Goal: Task Accomplishment & Management: Use online tool/utility

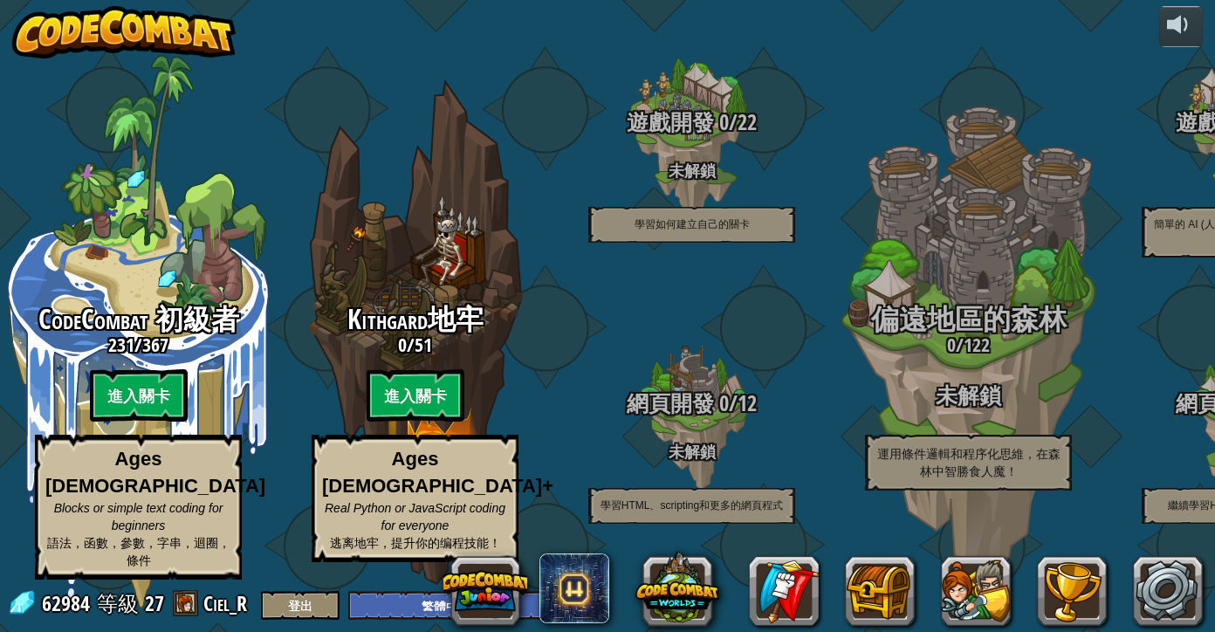
select select "zh-HANT"
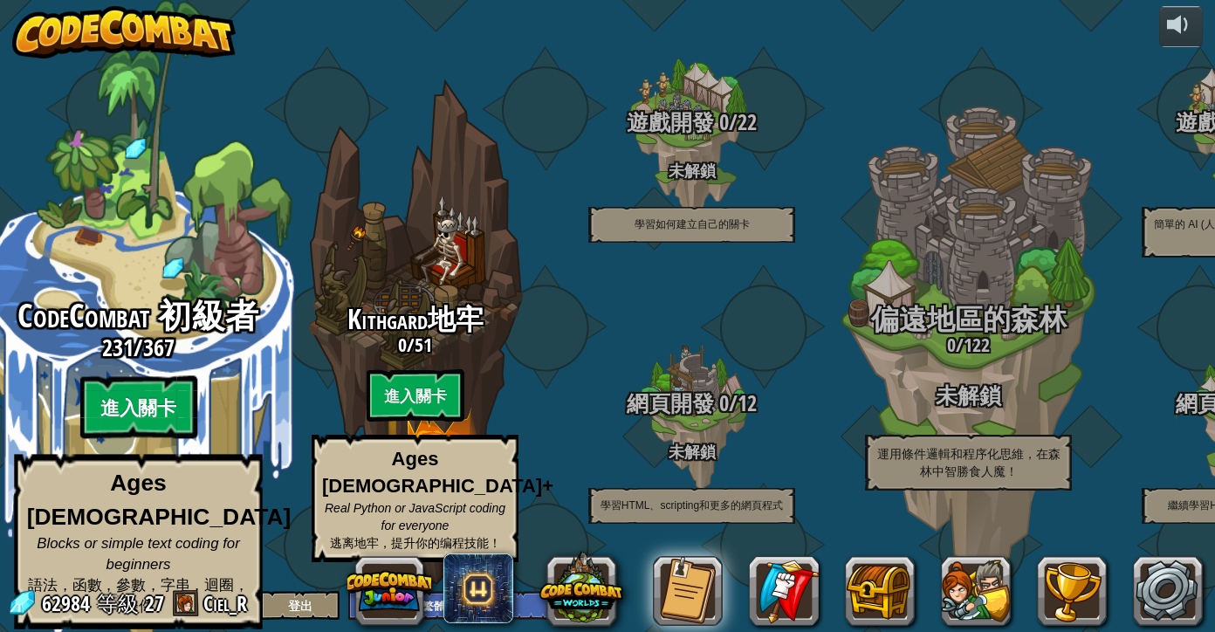
click at [136, 401] on btn "進入關卡" at bounding box center [137, 407] width 117 height 63
select select "zh-HANT"
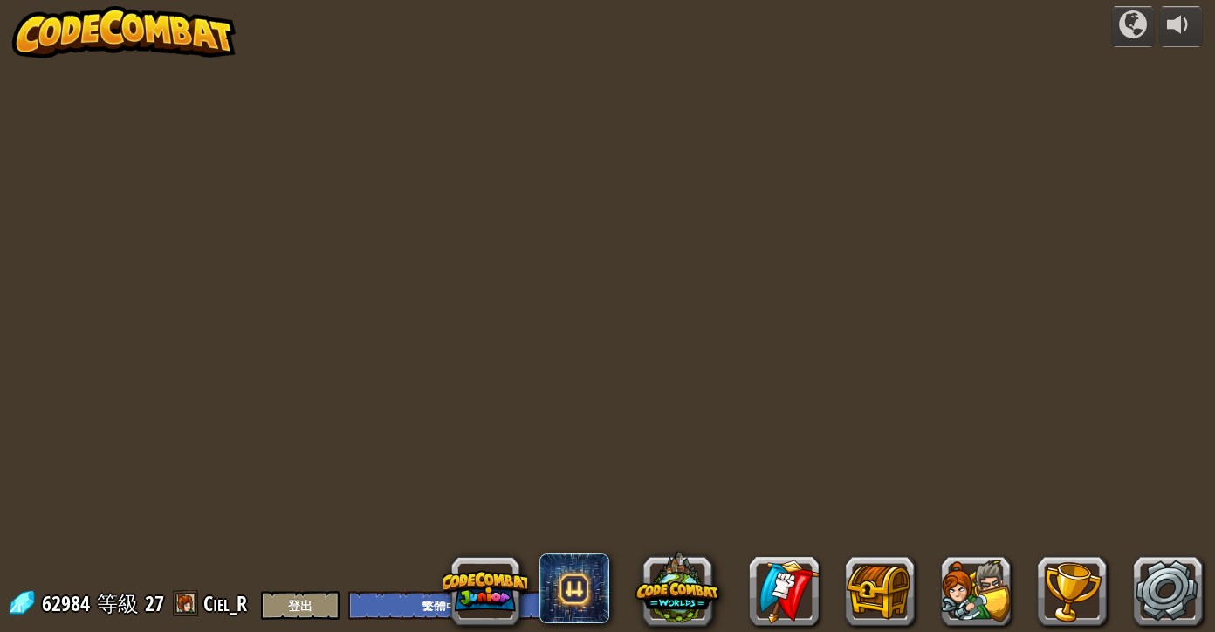
select select "zh-HANT"
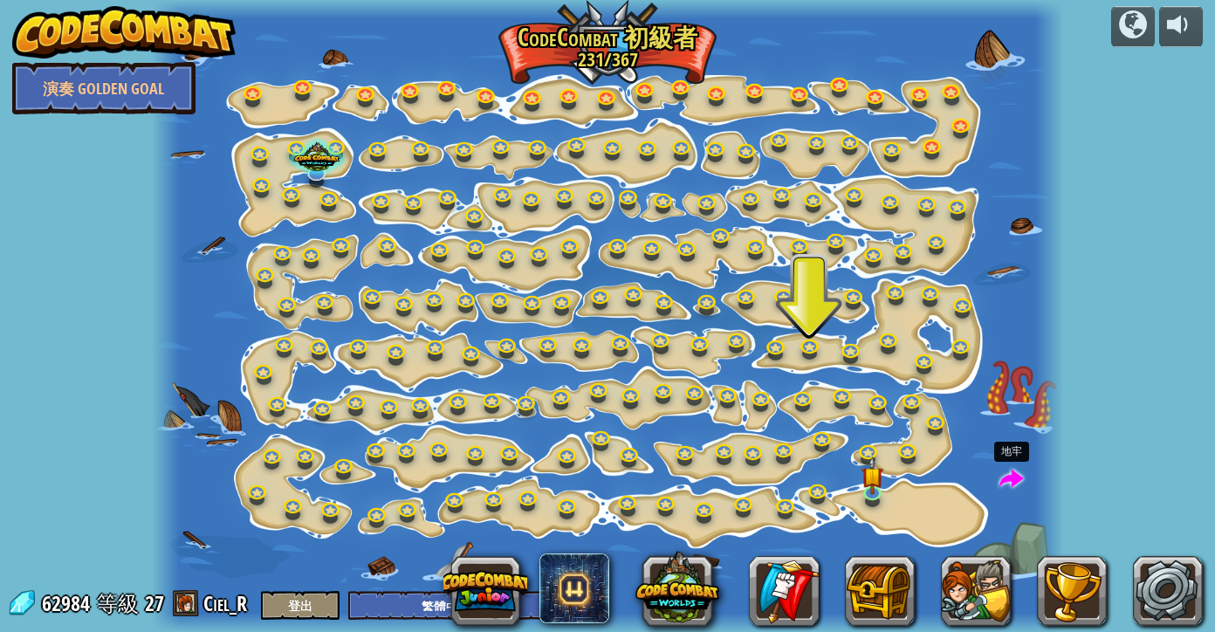
click at [1004, 479] on span at bounding box center [1012, 480] width 24 height 24
select select "zh-HANT"
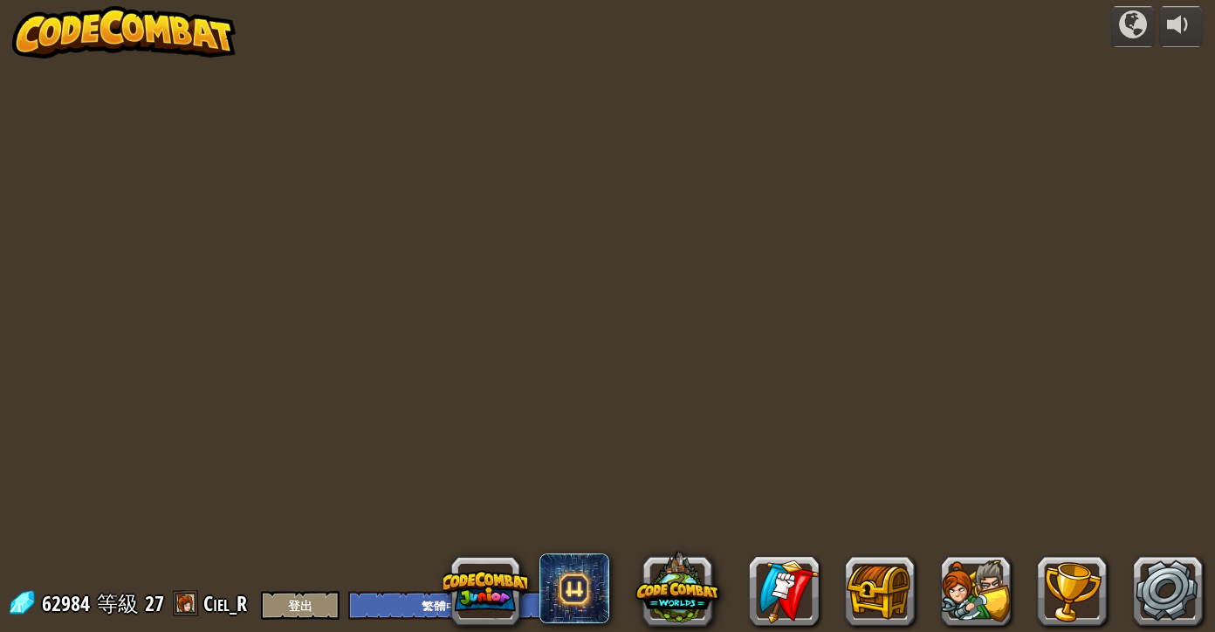
select select "zh-HANT"
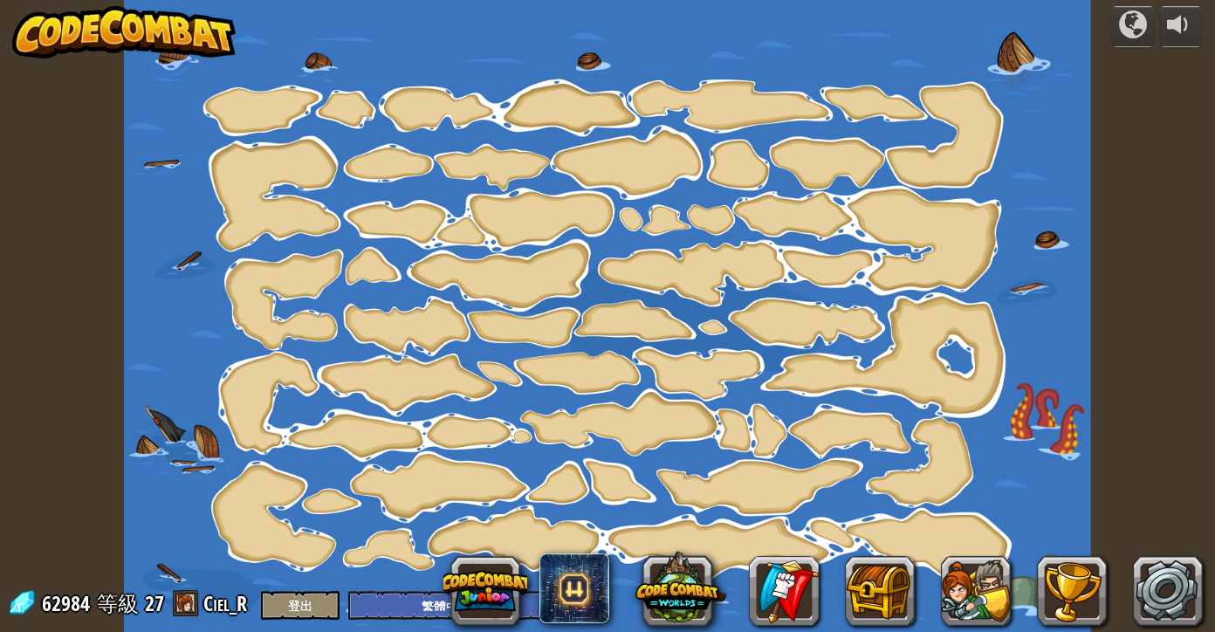
select select "zh-HANT"
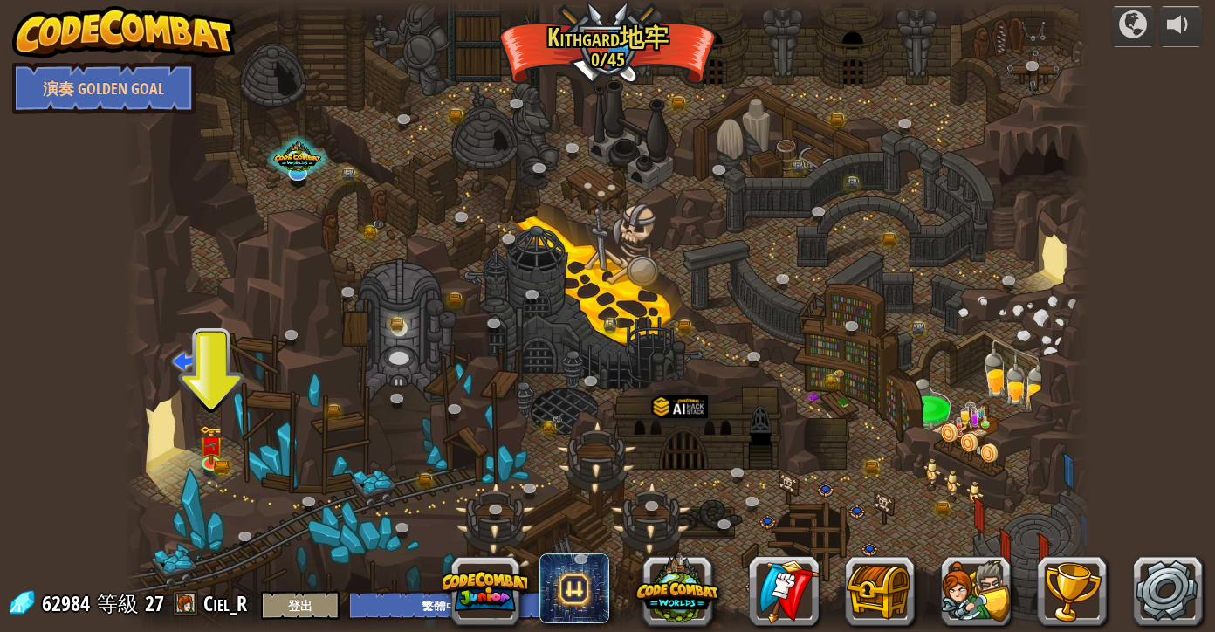
scroll to position [1, 0]
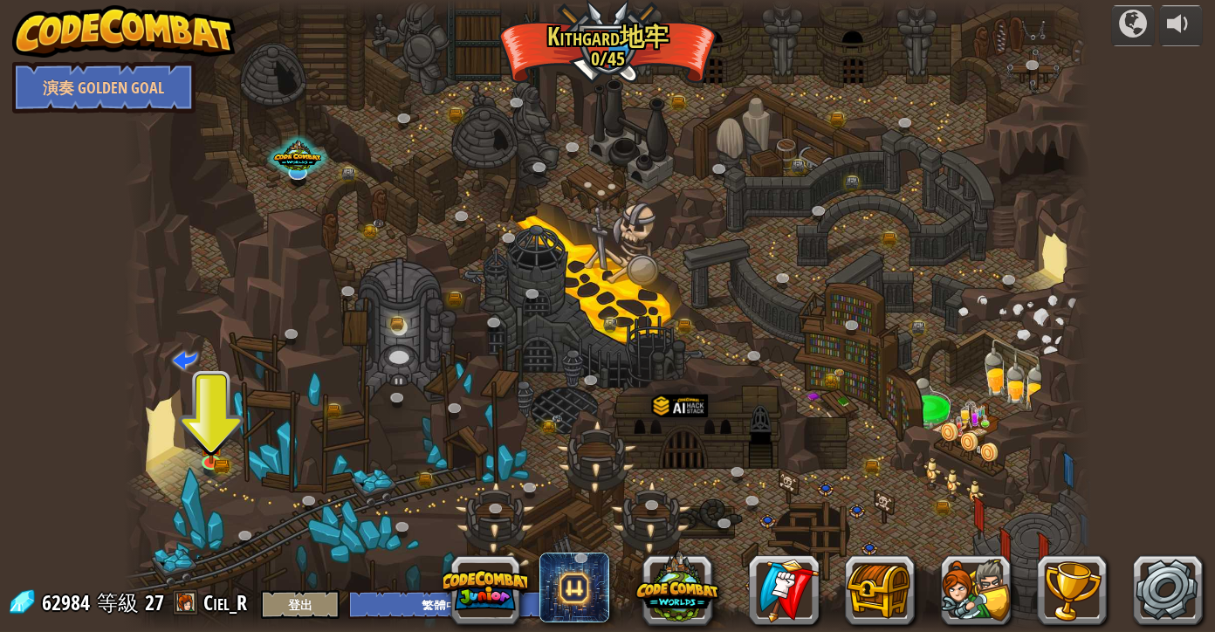
select select "zh-HANT"
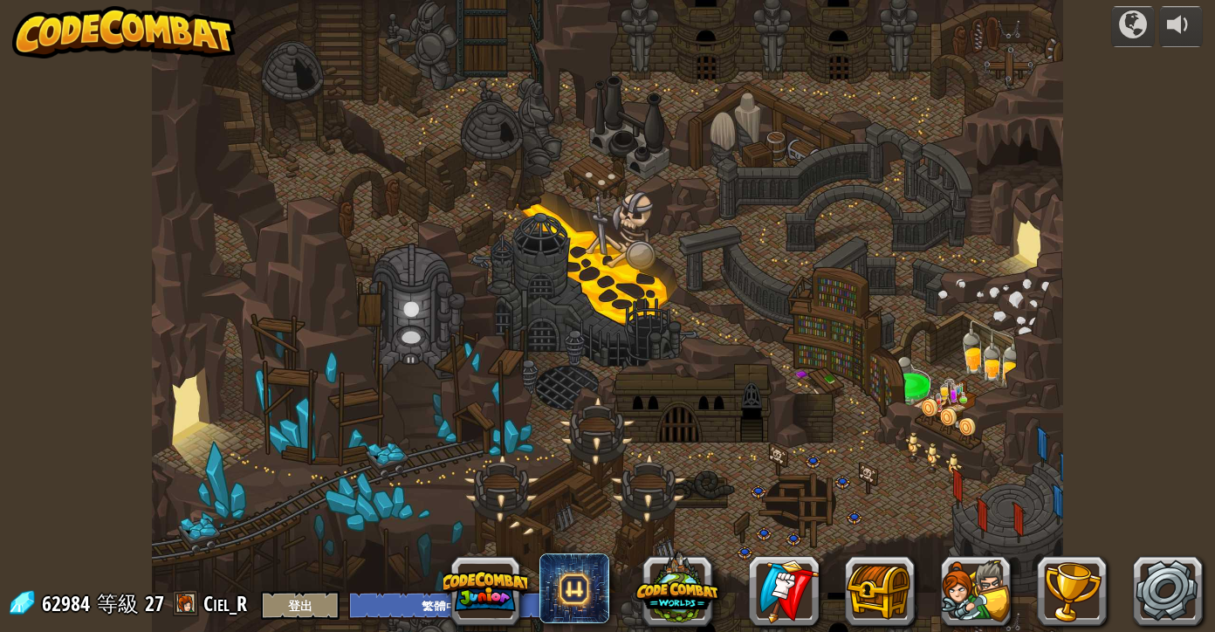
select select "zh-HANT"
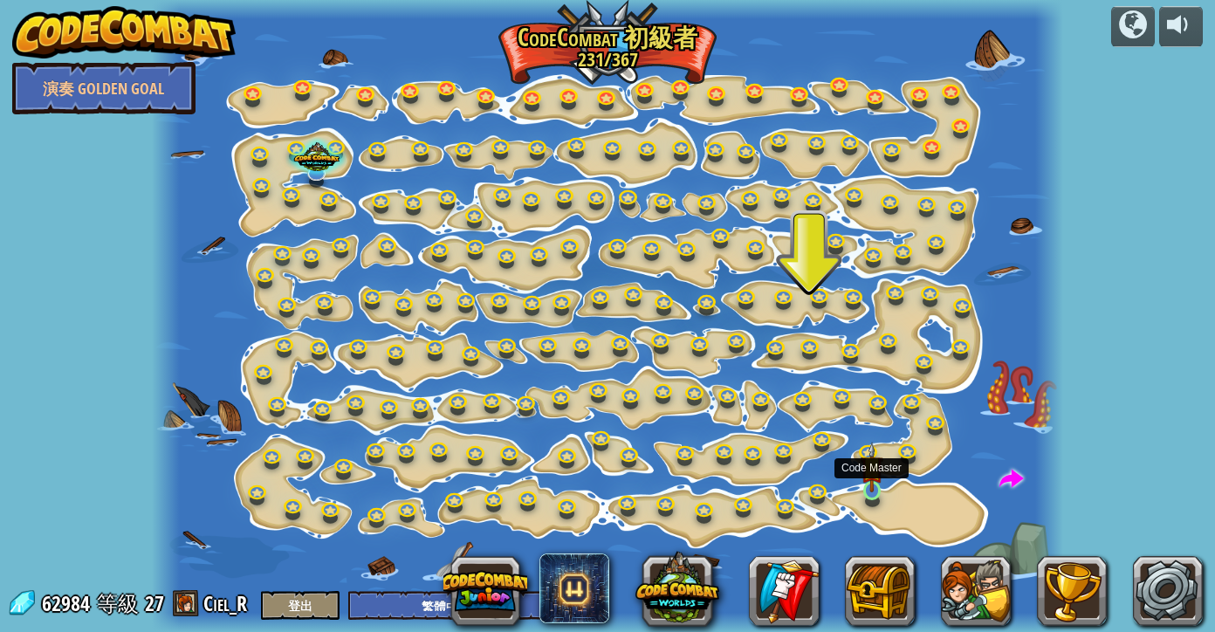
click at [874, 491] on img at bounding box center [872, 467] width 22 height 51
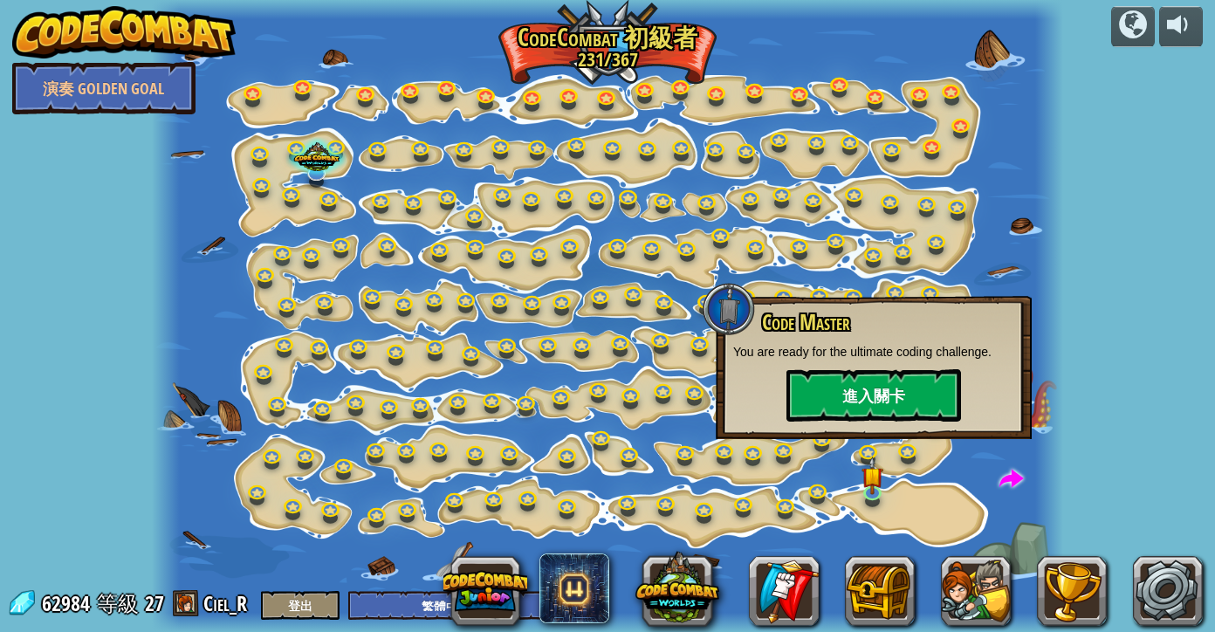
click at [895, 408] on button "進入關卡" at bounding box center [874, 395] width 175 height 52
